Goal: Task Accomplishment & Management: Use online tool/utility

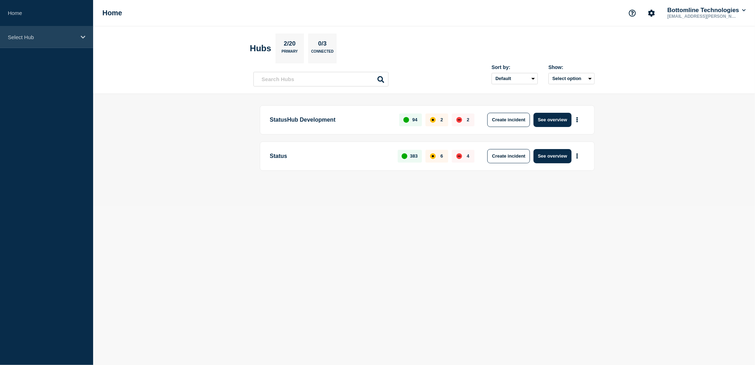
click at [50, 38] on p "Select Hub" at bounding box center [42, 37] width 68 height 6
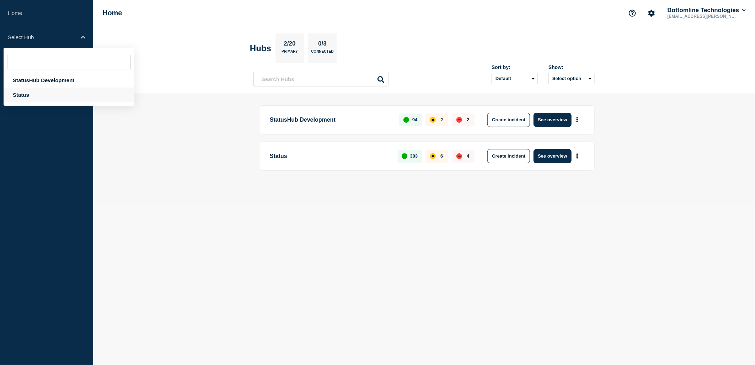
click at [18, 96] on div "Status" at bounding box center [69, 94] width 131 height 15
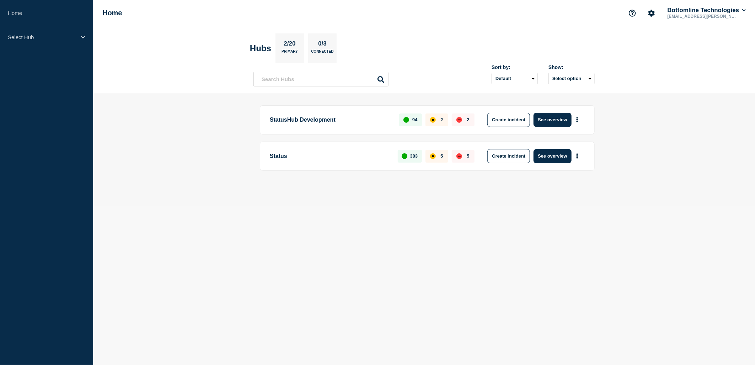
click at [269, 156] on div "Status 383 5 5 Create incident See overview" at bounding box center [427, 156] width 335 height 29
click at [24, 40] on p "Select Hub" at bounding box center [42, 37] width 68 height 6
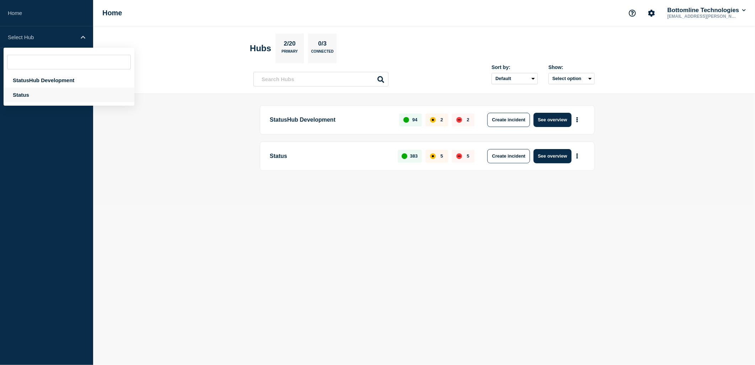
click at [26, 88] on div "Status" at bounding box center [69, 94] width 131 height 15
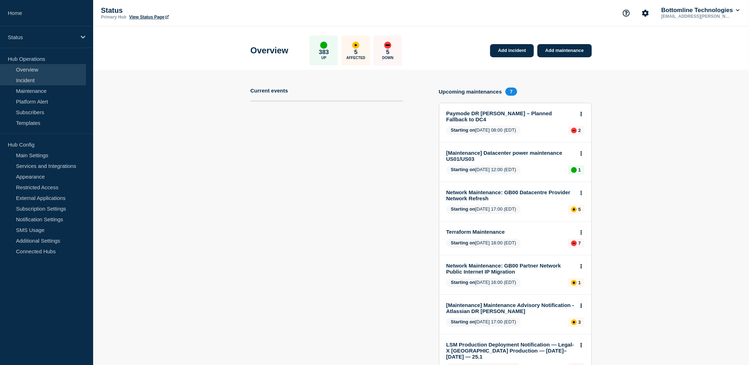
click at [34, 81] on link "Incident" at bounding box center [43, 80] width 86 height 11
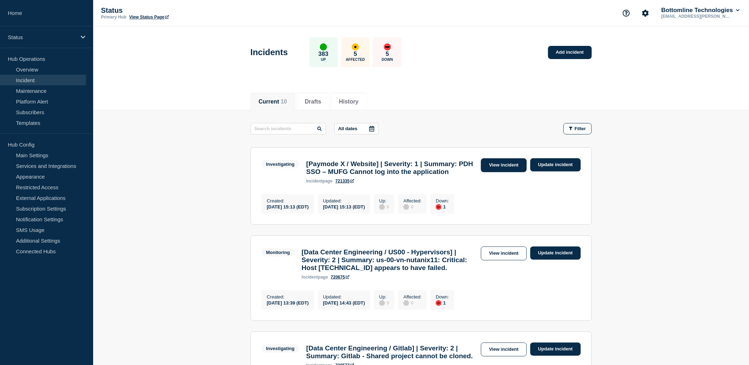
click at [503, 161] on link "View incident" at bounding box center [504, 165] width 46 height 14
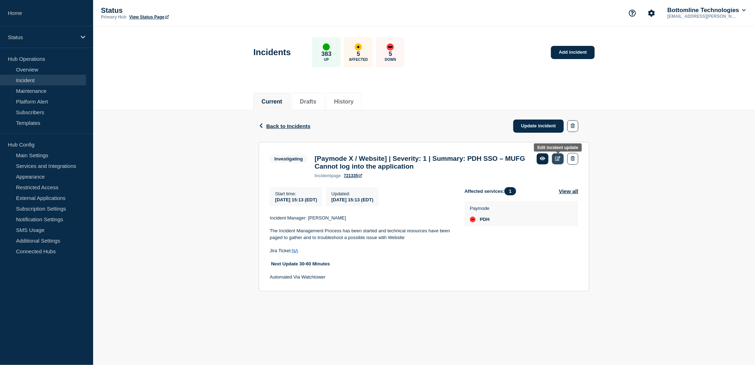
click at [556, 157] on icon at bounding box center [558, 158] width 5 height 5
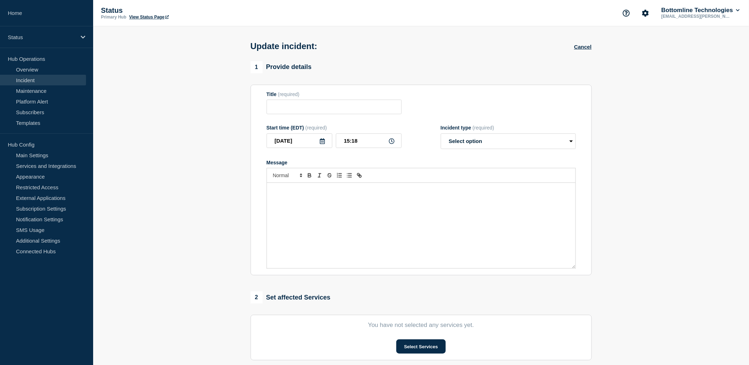
type input "[Paymode X / Website] | Severity: 1 | Summary: PDH SSO – MUFG Cannot log into t…"
type input "15:13"
select select "investigating"
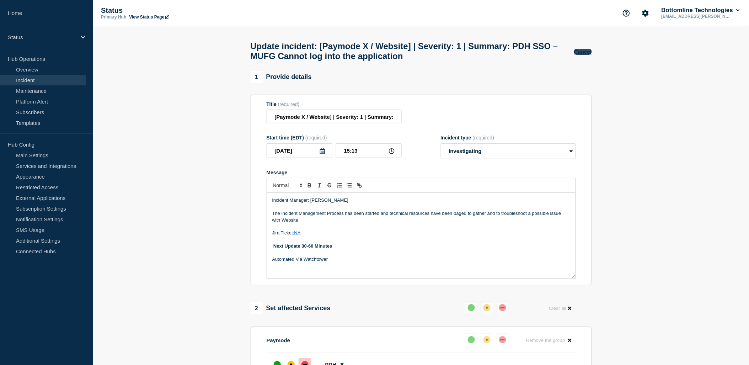
click at [590, 54] on button "Cancel" at bounding box center [582, 52] width 17 height 6
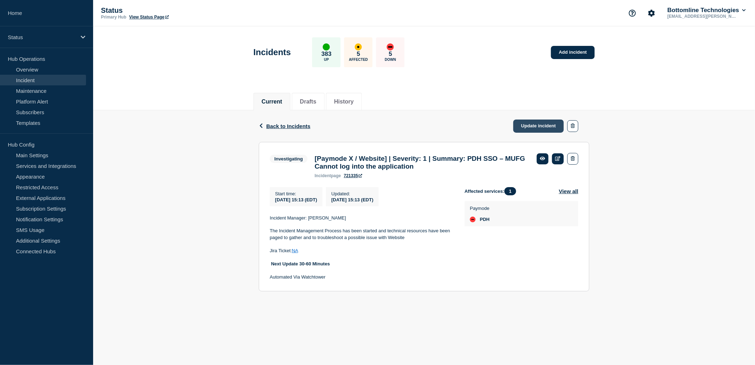
click at [541, 125] on link "Update incident" at bounding box center [539, 125] width 51 height 13
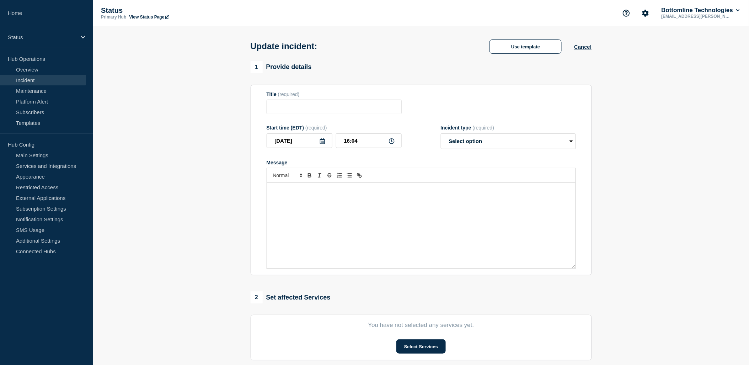
type input "[Paymode X / Website] | Severity: 1 | Summary: PDH SSO – MUFG Cannot log into t…"
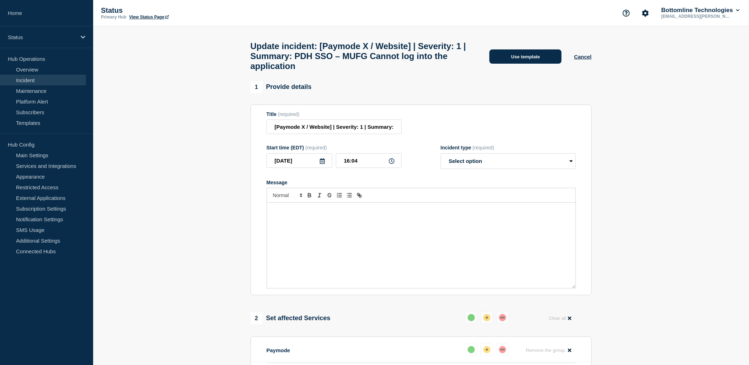
click at [535, 59] on button "Use template" at bounding box center [526, 56] width 72 height 14
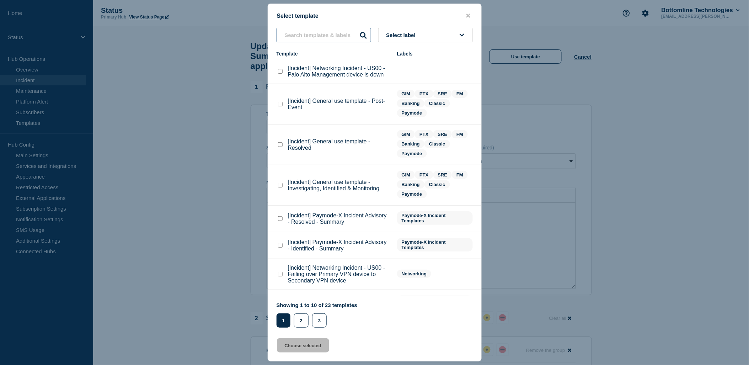
drag, startPoint x: 315, startPoint y: 41, endPoint x: 317, endPoint y: 37, distance: 3.7
click at [317, 37] on input "text" at bounding box center [324, 35] width 95 height 15
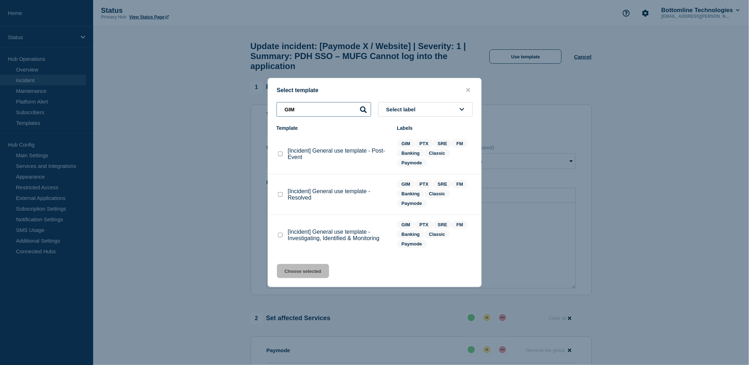
type input "GIM"
click at [279, 235] on checkbox"] "[Incident] General use template - Investigating, Identified & Monitoring checkb…" at bounding box center [280, 235] width 5 height 5
checkbox checkbox"] "true"
click at [301, 269] on button "Choose selected" at bounding box center [303, 271] width 52 height 14
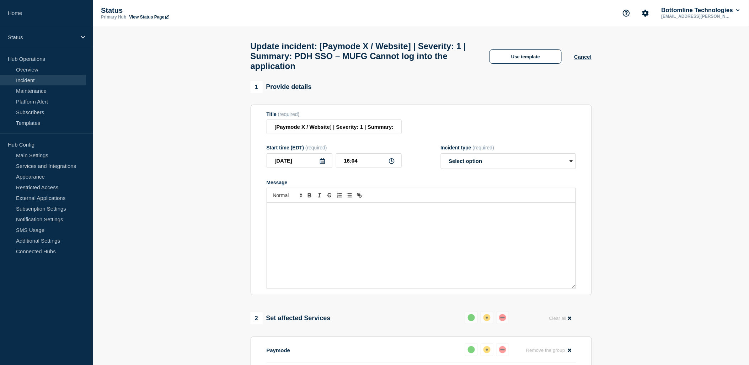
select select "investigating"
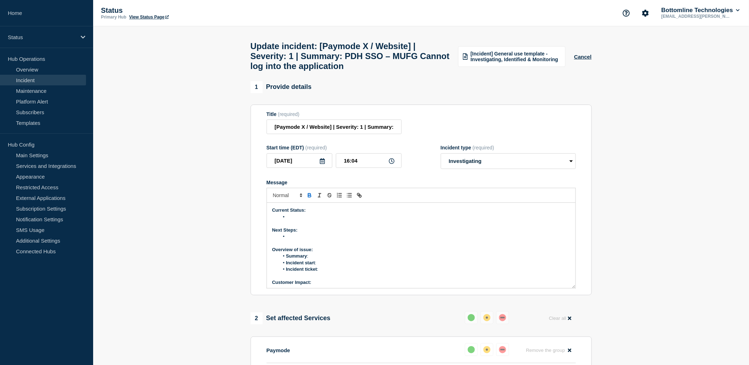
click at [291, 220] on li "Message" at bounding box center [424, 217] width 291 height 6
click at [298, 240] on li "Message" at bounding box center [424, 236] width 291 height 6
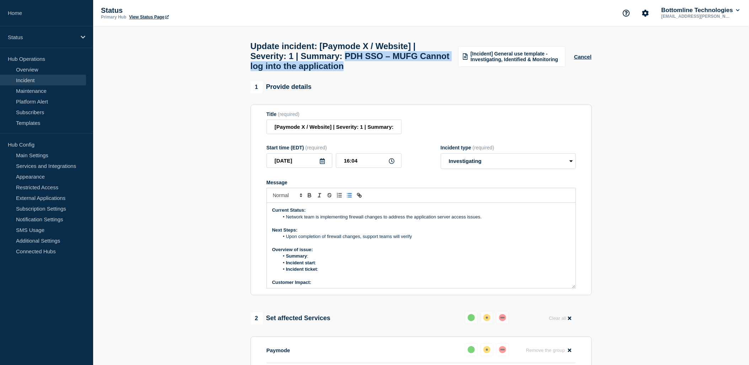
drag, startPoint x: 360, startPoint y: 56, endPoint x: 416, endPoint y: 75, distance: 59.6
click at [416, 71] on h1 "Update incident: [Paymode X / Website] | Severity: 1 | Summary: PDH SSO – MUFG …" at bounding box center [351, 56] width 200 height 30
copy h1 "PDH SSO – MUFG Cannot log into the application"
click at [317, 259] on li "Summary :" at bounding box center [424, 256] width 291 height 6
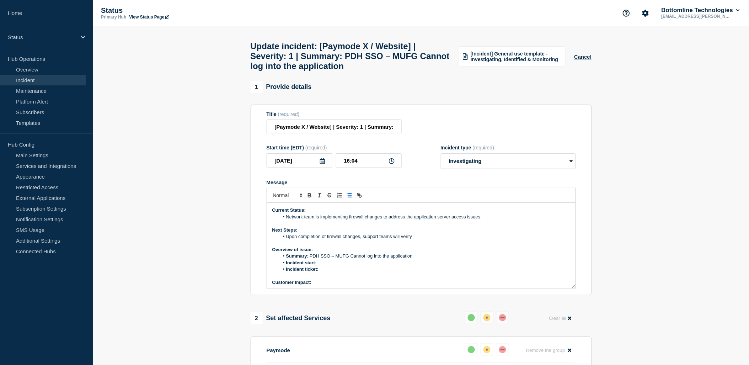
click at [326, 266] on li "Incident start :" at bounding box center [424, 263] width 291 height 6
drag, startPoint x: 336, startPoint y: 281, endPoint x: 336, endPoint y: 275, distance: 6.1
click at [336, 279] on p "Message" at bounding box center [421, 276] width 298 height 6
click at [336, 272] on li "Incident ticket :" at bounding box center [424, 269] width 291 height 6
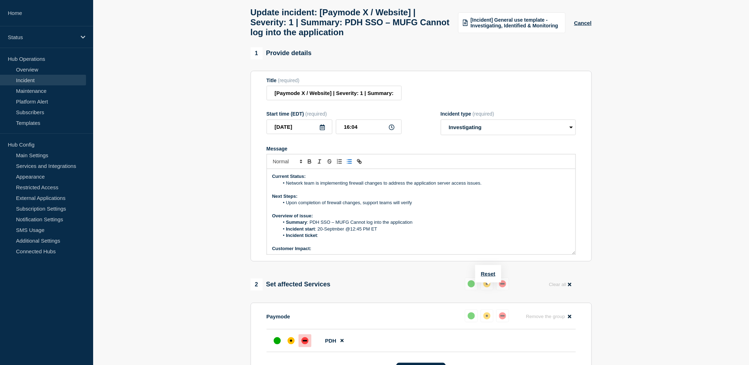
scroll to position [39, 0]
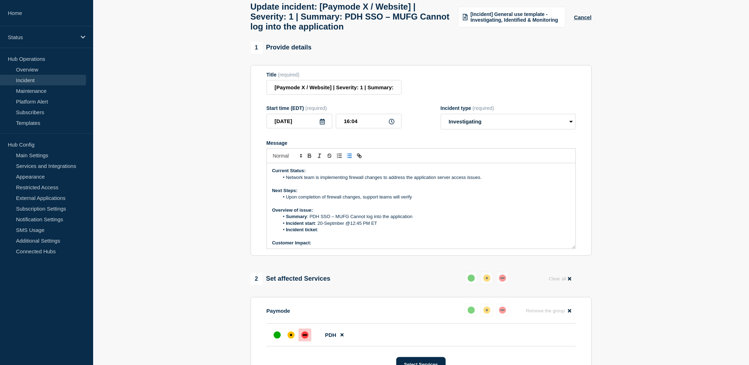
click at [329, 233] on li "Incident ticket :" at bounding box center [424, 230] width 291 height 6
click at [465, 233] on li "Incident ticket : [WT-59552] PDH SSO – MUFG Cannot log into the application - J…" at bounding box center [424, 230] width 291 height 6
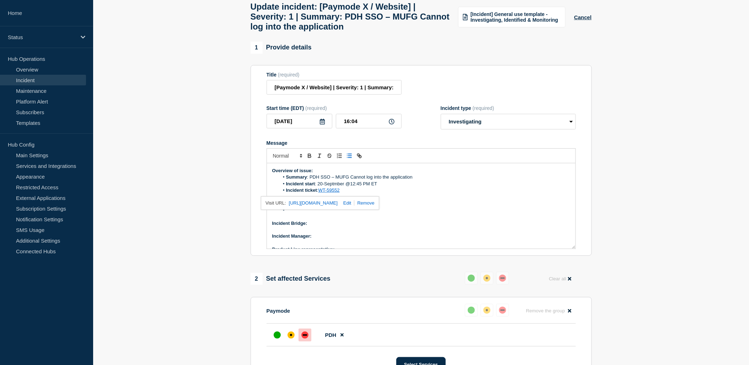
click at [364, 227] on p "Incident Bridge:" at bounding box center [421, 223] width 298 height 6
drag, startPoint x: 309, startPoint y: 229, endPoint x: 340, endPoint y: 212, distance: 35.5
click at [341, 227] on p "Incident Bridge: Upon request" at bounding box center [421, 223] width 298 height 6
click at [308, 158] on icon "Toggle bold text" at bounding box center [309, 157] width 3 height 2
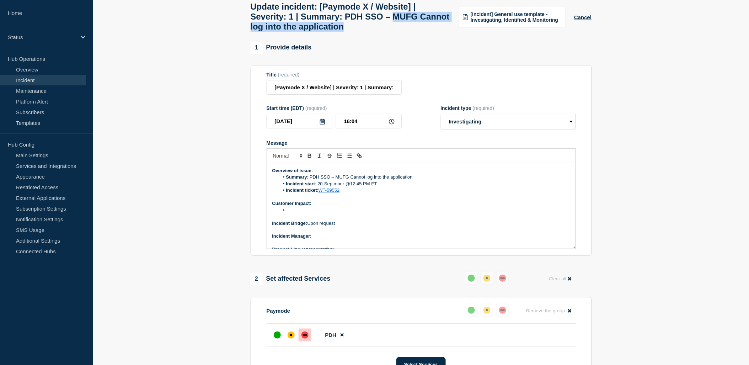
drag, startPoint x: 410, startPoint y: 18, endPoint x: 440, endPoint y: 36, distance: 35.1
click at [440, 32] on h1 "Update incident: [Paymode X / Website] | Severity: 1 | Summary: PDH SSO – MUFG …" at bounding box center [351, 17] width 200 height 30
copy h1 "MUFG Cannot log into the application"
click at [308, 213] on li "Message" at bounding box center [424, 210] width 291 height 6
click at [291, 213] on li "Message" at bounding box center [424, 210] width 291 height 6
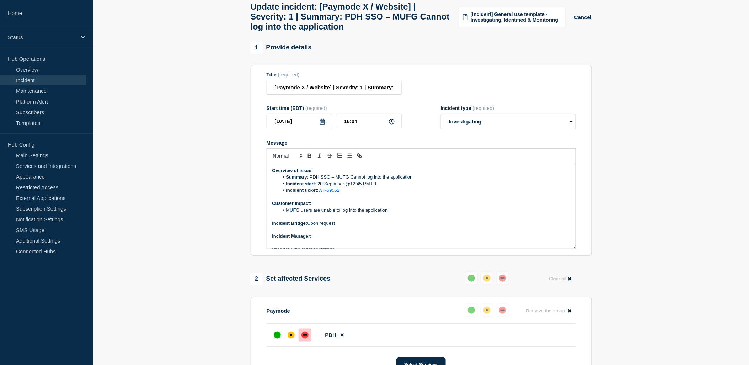
click at [333, 239] on p "Incident Manager:" at bounding box center [421, 236] width 298 height 6
click at [307, 159] on icon "Toggle bold text" at bounding box center [310, 156] width 6 height 6
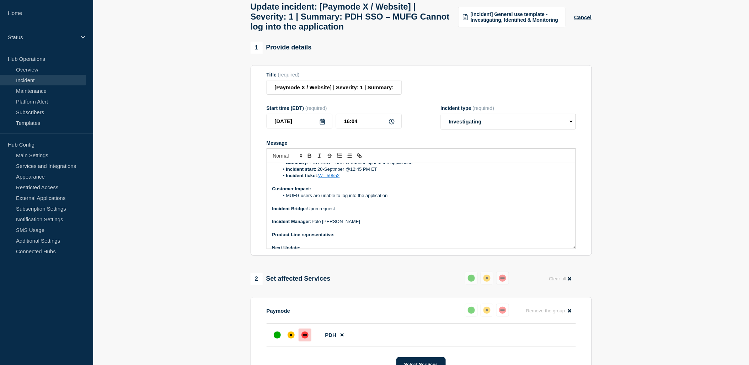
scroll to position [61, 0]
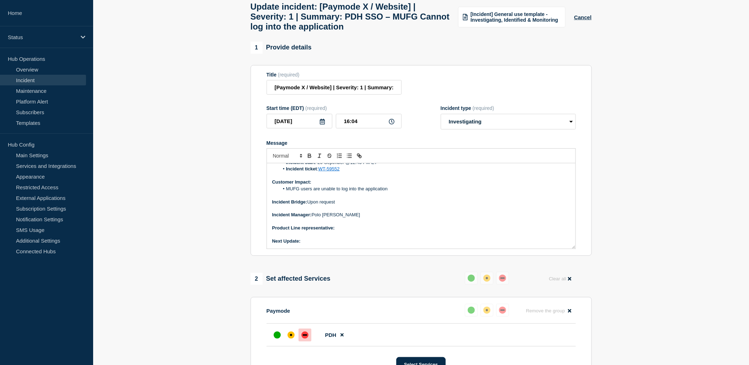
click at [375, 231] on p "Product Line representative:" at bounding box center [421, 228] width 298 height 6
drag, startPoint x: 338, startPoint y: 237, endPoint x: 365, endPoint y: 236, distance: 27.0
click at [365, 231] on p "Product Line representative: [PERSON_NAME]" at bounding box center [421, 228] width 298 height 6
click at [310, 159] on icon "Toggle bold text" at bounding box center [310, 156] width 6 height 6
click at [317, 238] on p "Message" at bounding box center [421, 235] width 298 height 6
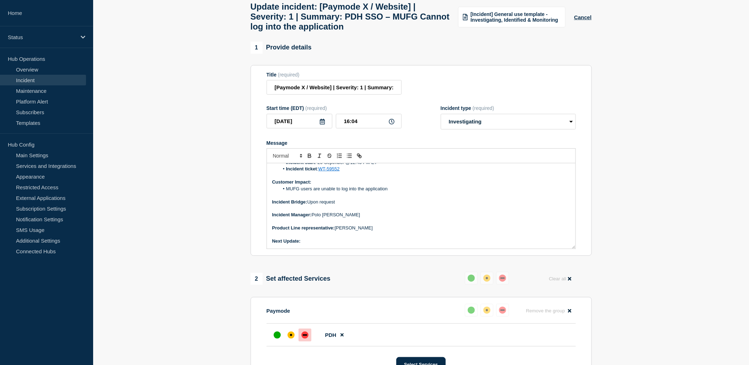
click at [317, 244] on p "Next Update:" at bounding box center [421, 241] width 298 height 6
drag, startPoint x: 302, startPoint y: 246, endPoint x: 332, endPoint y: 241, distance: 30.6
click at [333, 244] on p "Next Update: 60 minutes" at bounding box center [421, 241] width 298 height 6
click at [308, 158] on icon "Toggle bold text" at bounding box center [309, 157] width 3 height 2
click at [461, 238] on p "Message" at bounding box center [421, 235] width 298 height 6
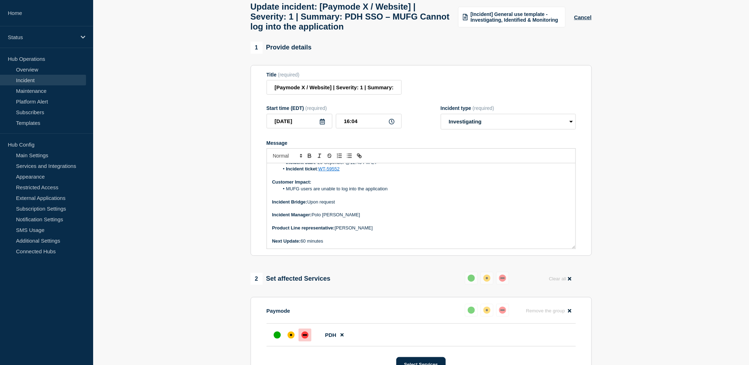
scroll to position [0, 0]
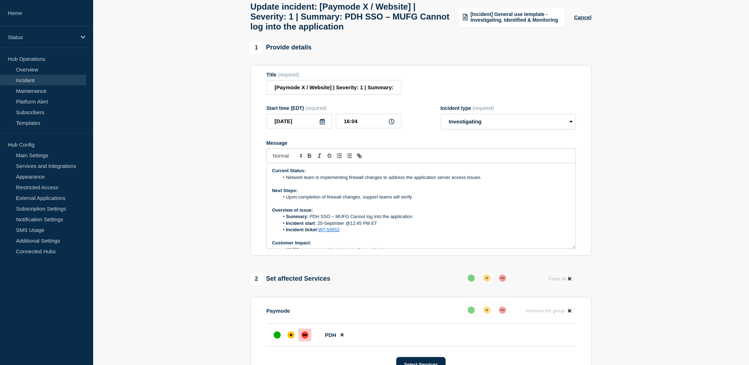
click at [422, 200] on li "Upon completion of firewall changes, support teams will verify" at bounding box center [424, 197] width 291 height 6
click at [410, 200] on li "Upon completion of firewall changes, support teams will then verify application…" at bounding box center [424, 197] width 291 height 6
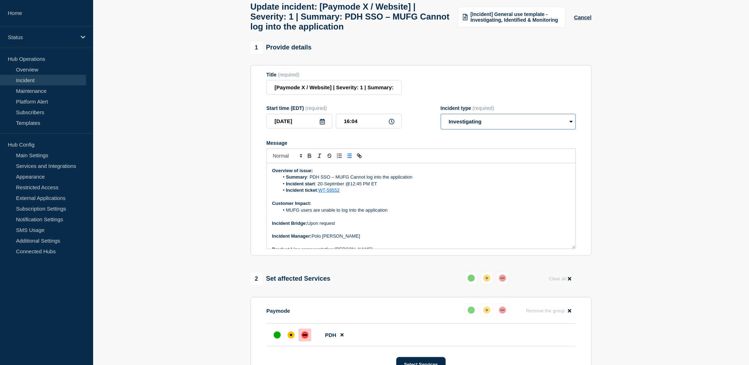
click at [531, 129] on select "Select option Investigating Identified Monitoring Resolved" at bounding box center [508, 122] width 135 height 16
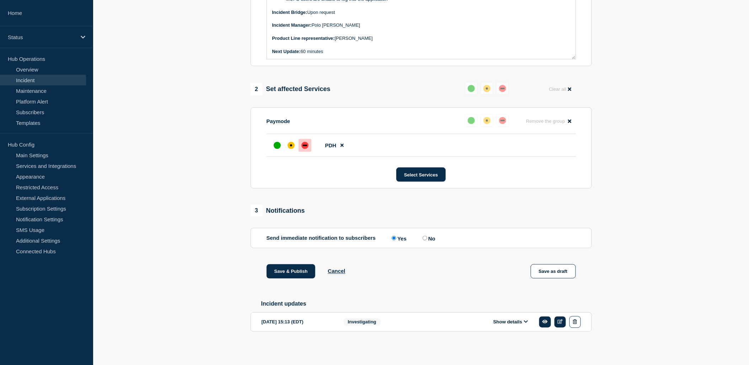
scroll to position [237, 0]
drag, startPoint x: 293, startPoint y: 267, endPoint x: 713, endPoint y: 225, distance: 422.1
click at [713, 225] on section "1 Provide details Title (required) [Paymode X / Website] | Severity: 1 | Summar…" at bounding box center [421, 103] width 656 height 502
click at [292, 270] on button "Save & Publish" at bounding box center [291, 271] width 49 height 14
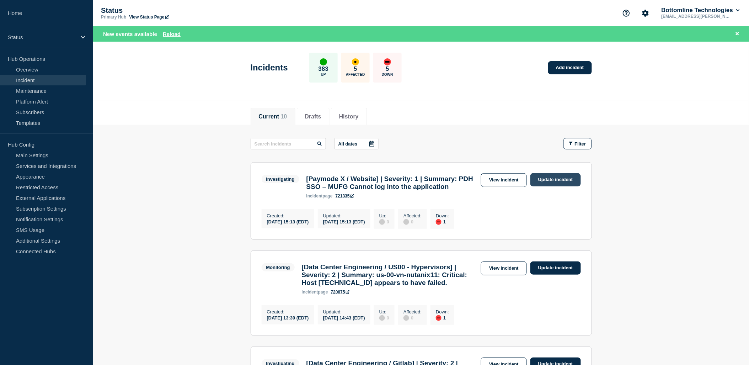
click at [559, 178] on link "Update incident" at bounding box center [556, 179] width 51 height 13
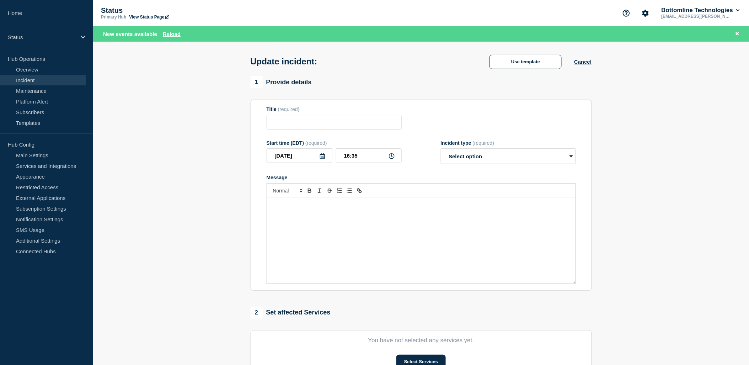
type input "[Paymode X / Website] | Severity: 1 | Summary: PDH SSO – MUFG Cannot log into t…"
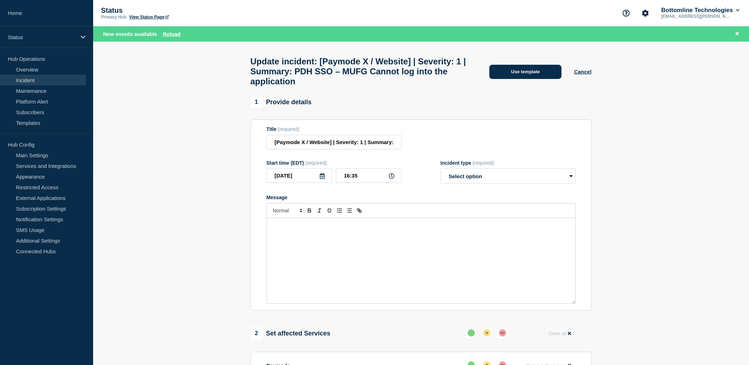
click at [533, 78] on button "Use template" at bounding box center [526, 72] width 72 height 14
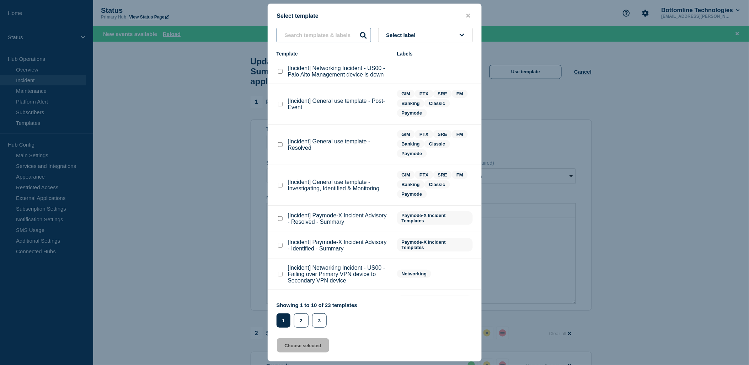
click at [321, 38] on input "text" at bounding box center [324, 35] width 95 height 15
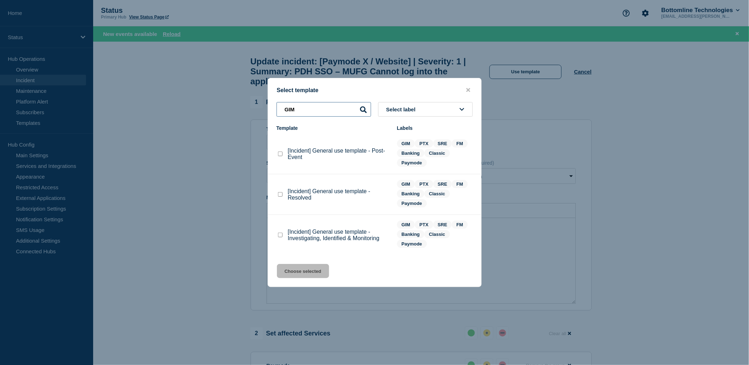
type input "GIM"
click at [278, 194] on checkbox"] "[Incident] General use template - Resolved checkbox" at bounding box center [280, 194] width 5 height 5
checkbox checkbox"] "true"
click at [310, 270] on button "Choose selected" at bounding box center [303, 271] width 52 height 14
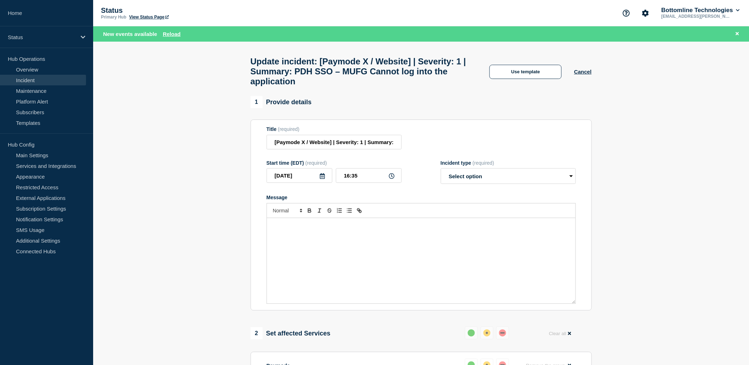
select select "resolved"
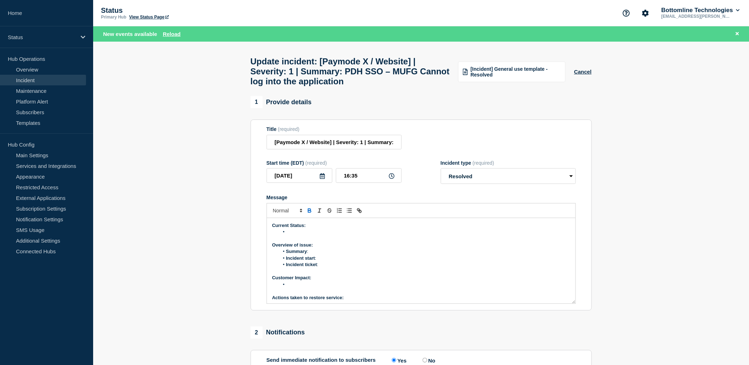
click at [299, 235] on li "Message" at bounding box center [424, 232] width 291 height 6
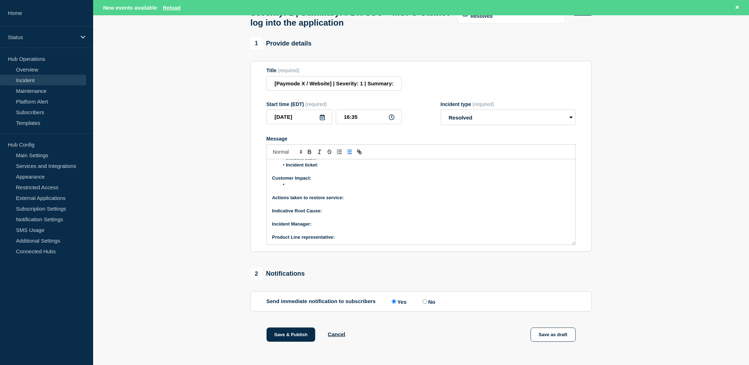
scroll to position [152, 0]
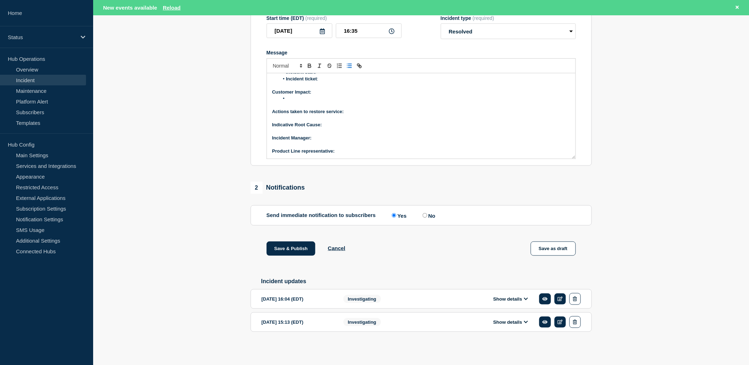
click at [511, 300] on button "Show details" at bounding box center [510, 299] width 39 height 6
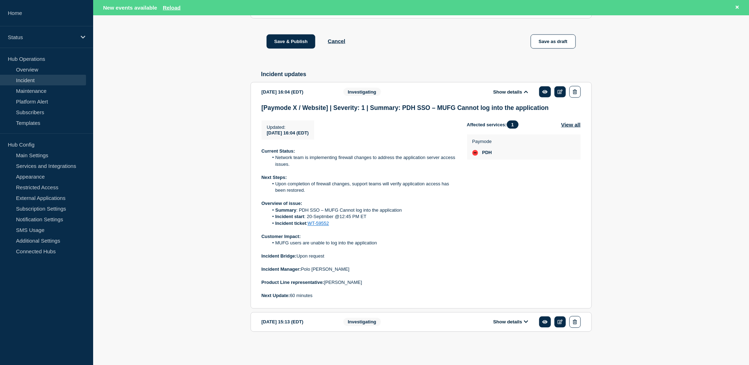
scroll to position [360, 0]
drag, startPoint x: 327, startPoint y: 228, endPoint x: 272, endPoint y: 210, distance: 58.1
click at [272, 210] on div "Current Status: Network team is implementing firewall changes to address the ap…" at bounding box center [359, 223] width 194 height 151
copy ol "Summary : PDH SSO – MUFG Cannot log into the application Incident start : 20-Se…"
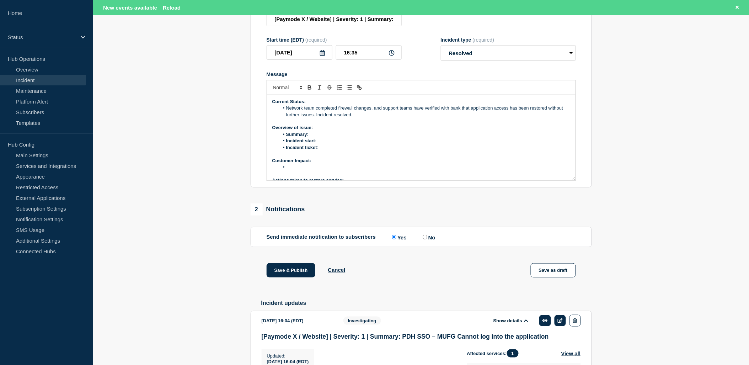
scroll to position [0, 0]
drag, startPoint x: 325, startPoint y: 155, endPoint x: 286, endPoint y: 142, distance: 40.7
click at [286, 142] on ol "Summary : Incident start : Incident ticket :" at bounding box center [421, 142] width 298 height 20
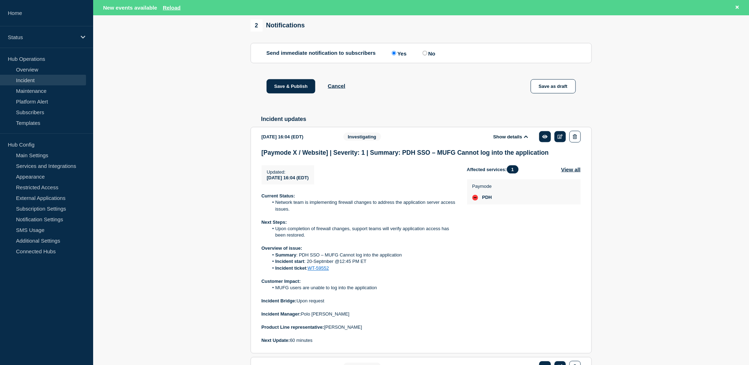
scroll to position [321, 0]
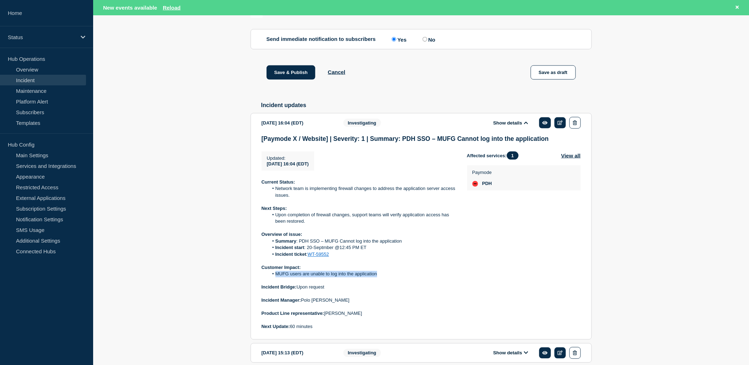
drag, startPoint x: 387, startPoint y: 286, endPoint x: 276, endPoint y: 285, distance: 111.3
click at [276, 277] on li "MUFG users are unable to log into the application" at bounding box center [362, 274] width 187 height 6
copy li "MUFG users are unable to log into the application"
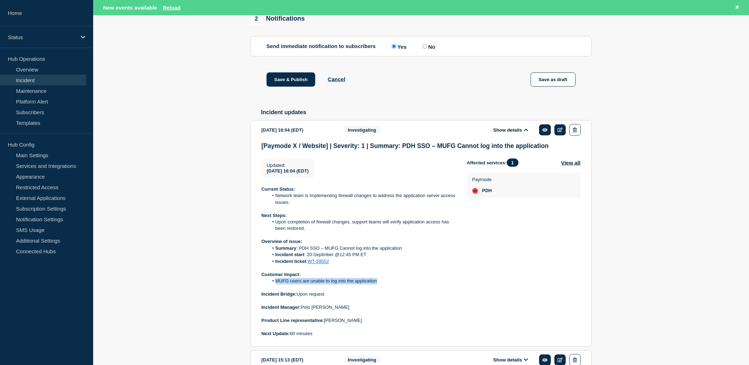
scroll to position [84, 0]
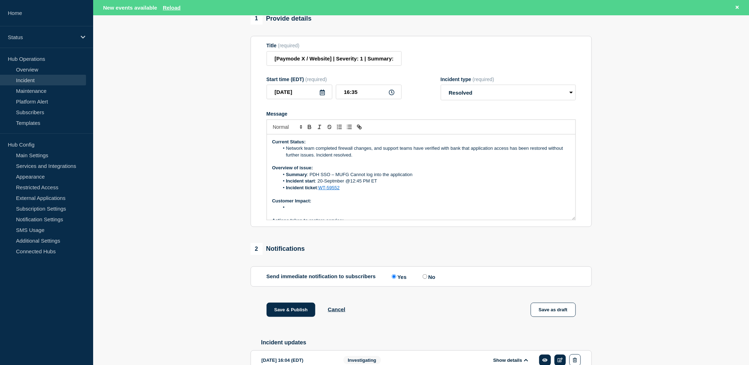
click at [301, 211] on li "Message" at bounding box center [424, 207] width 291 height 6
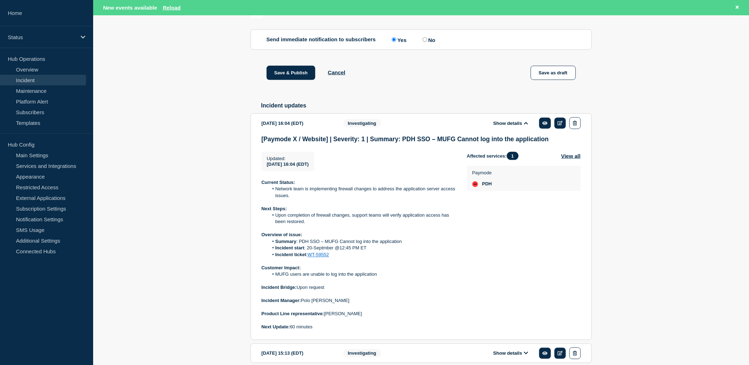
scroll to position [321, 0]
click at [344, 304] on p "Incident Manager: [PERSON_NAME]" at bounding box center [359, 300] width 194 height 6
drag, startPoint x: 344, startPoint y: 309, endPoint x: 303, endPoint y: 310, distance: 41.3
click at [303, 304] on p "Incident Manager: [PERSON_NAME]" at bounding box center [359, 300] width 194 height 6
copy p "Polo [PERSON_NAME]"
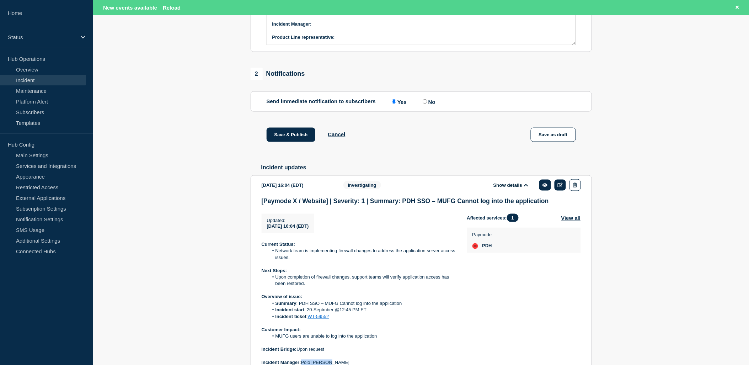
scroll to position [163, 0]
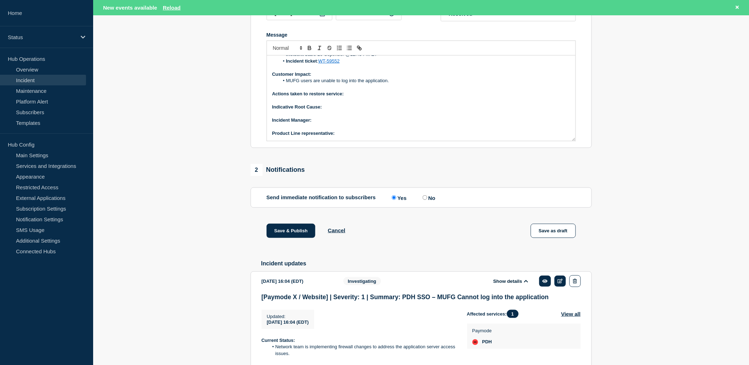
click at [321, 123] on p "﻿Incident Manager:" at bounding box center [421, 120] width 298 height 6
click at [341, 137] on p "Product Line representative:" at bounding box center [421, 133] width 298 height 6
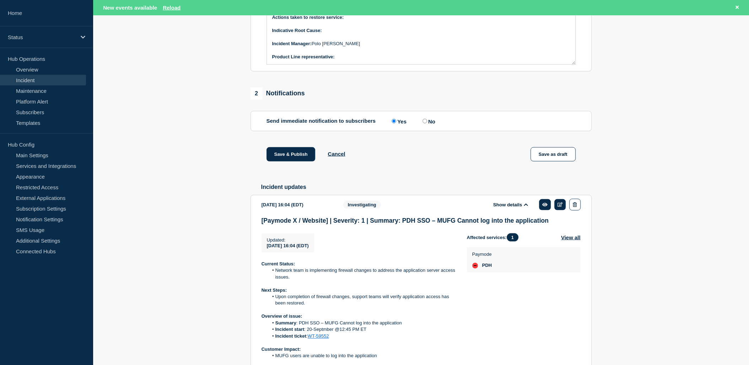
scroll to position [321, 0]
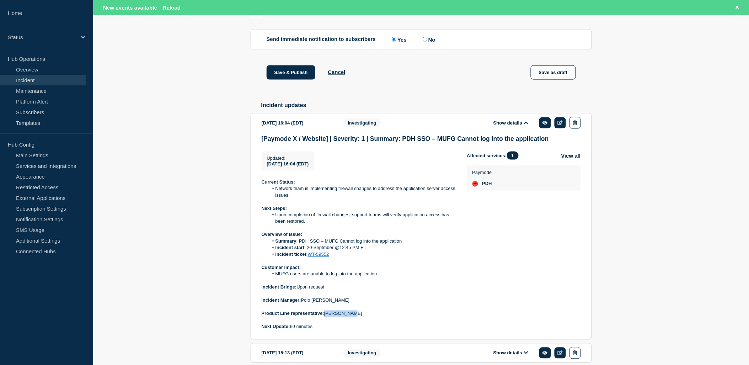
drag, startPoint x: 353, startPoint y: 324, endPoint x: 325, endPoint y: 324, distance: 27.7
click at [325, 317] on p "Product Line representative: [PERSON_NAME]" at bounding box center [359, 313] width 194 height 6
copy p "[PERSON_NAME]"
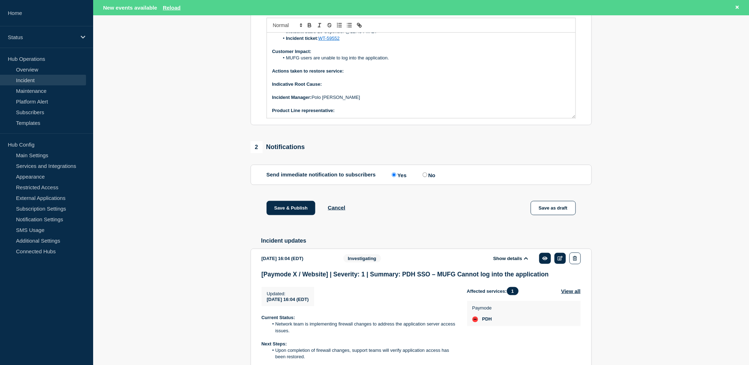
scroll to position [84, 0]
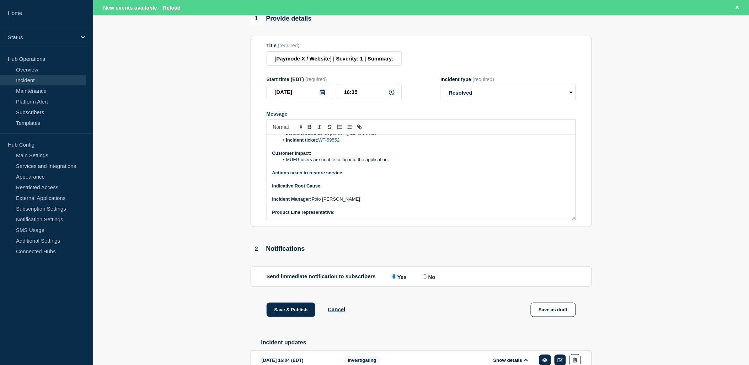
click at [344, 216] on p "Product Line representative:" at bounding box center [421, 212] width 298 height 6
click at [336, 189] on p "Indicative Root Cause:" at bounding box center [421, 186] width 298 height 6
click at [309, 127] on icon "Toggle bold text" at bounding box center [309, 126] width 2 height 2
click at [310, 131] on button "Toggle bold text" at bounding box center [310, 127] width 10 height 9
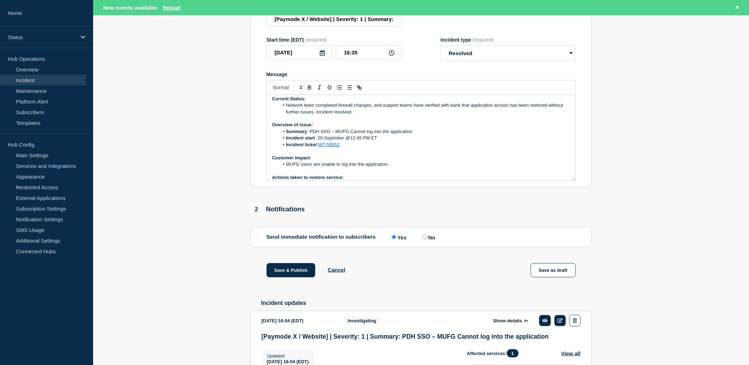
scroll to position [0, 0]
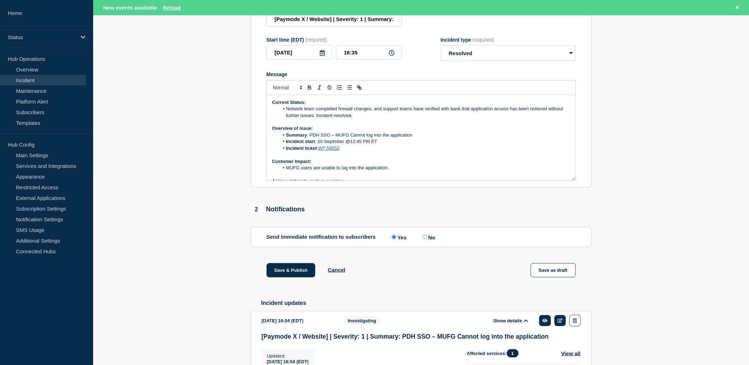
drag, startPoint x: 450, startPoint y: 115, endPoint x: 464, endPoint y: 111, distance: 15.5
click at [450, 115] on li "Network team completed firewall changes, and support teams have verified with b…" at bounding box center [424, 112] width 291 height 13
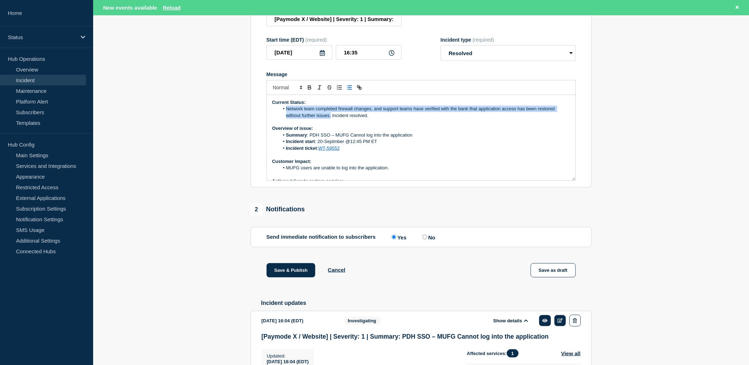
drag, startPoint x: 331, startPoint y: 120, endPoint x: 273, endPoint y: 117, distance: 57.7
click at [273, 117] on ol "Network team completed firewall changes, and support teams have verified with t…" at bounding box center [421, 112] width 298 height 13
copy li "Network team completed firewall changes, and support teams have verified with t…"
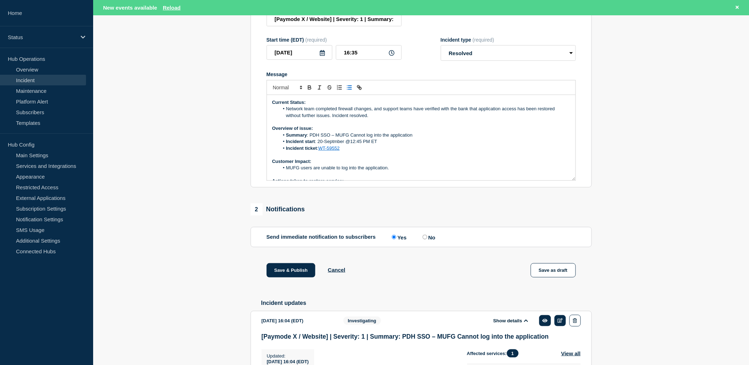
click at [398, 125] on p "Message" at bounding box center [421, 122] width 298 height 6
click at [330, 119] on li "Network team completed firewall changes, and support teams have verified with t…" at bounding box center [424, 112] width 291 height 13
click at [537, 114] on li "Network team completed firewall changes, and support teams have verified with t…" at bounding box center [424, 112] width 291 height 13
click at [446, 125] on p "Message" at bounding box center [421, 122] width 298 height 6
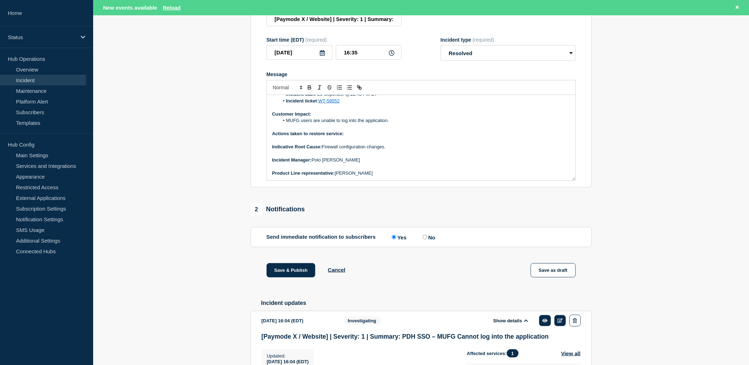
scroll to position [48, 0]
click at [293, 275] on button "Save & Publish" at bounding box center [291, 270] width 49 height 14
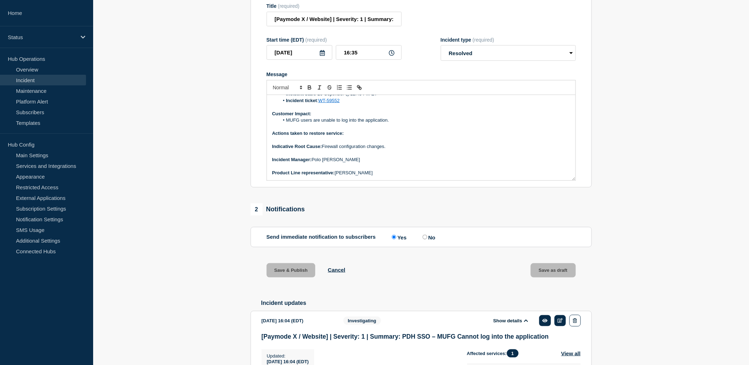
scroll to position [108, 0]
